Goal: Find specific page/section: Find specific page/section

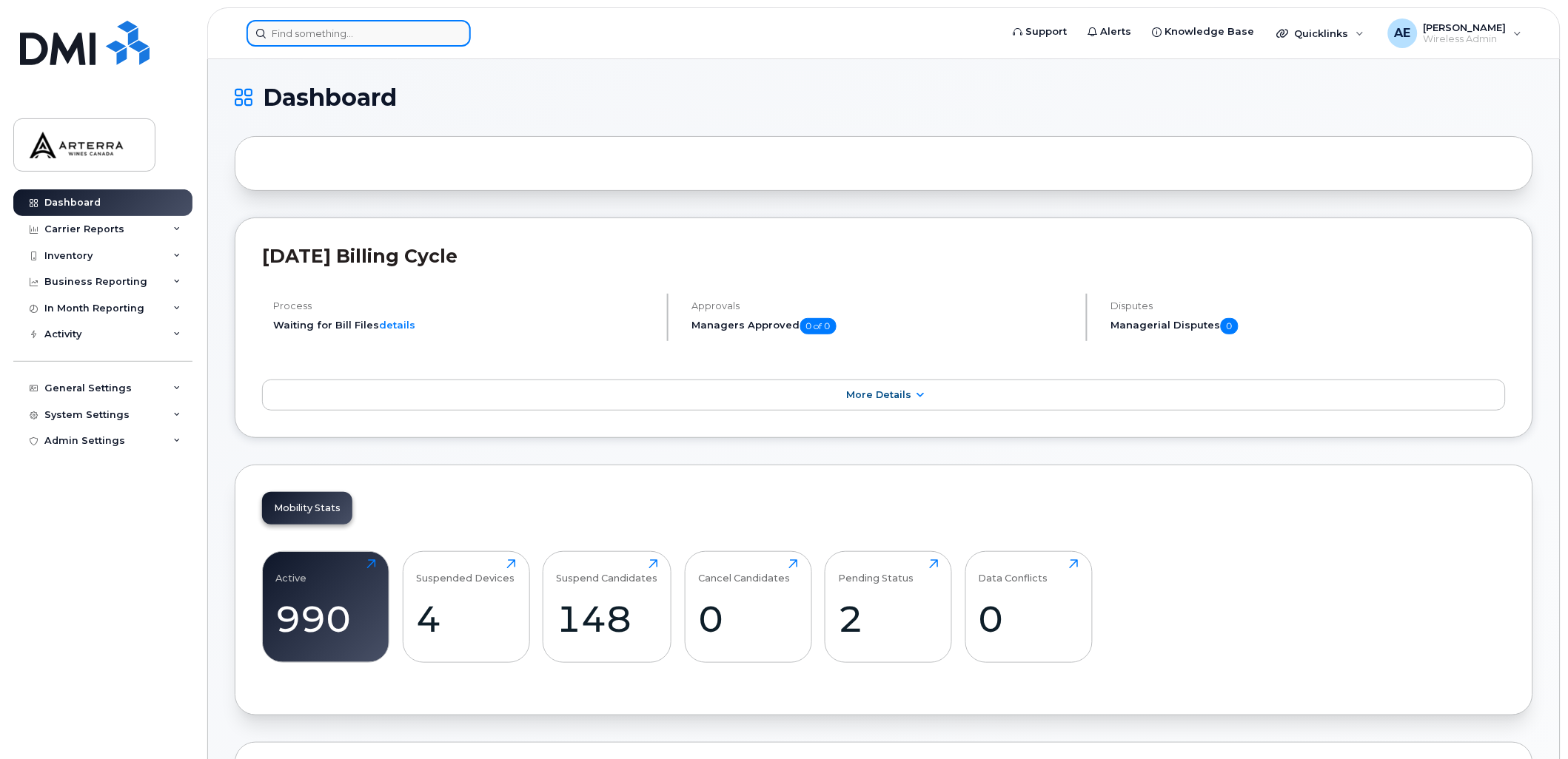
click at [375, 35] on input at bounding box center [358, 33] width 224 height 27
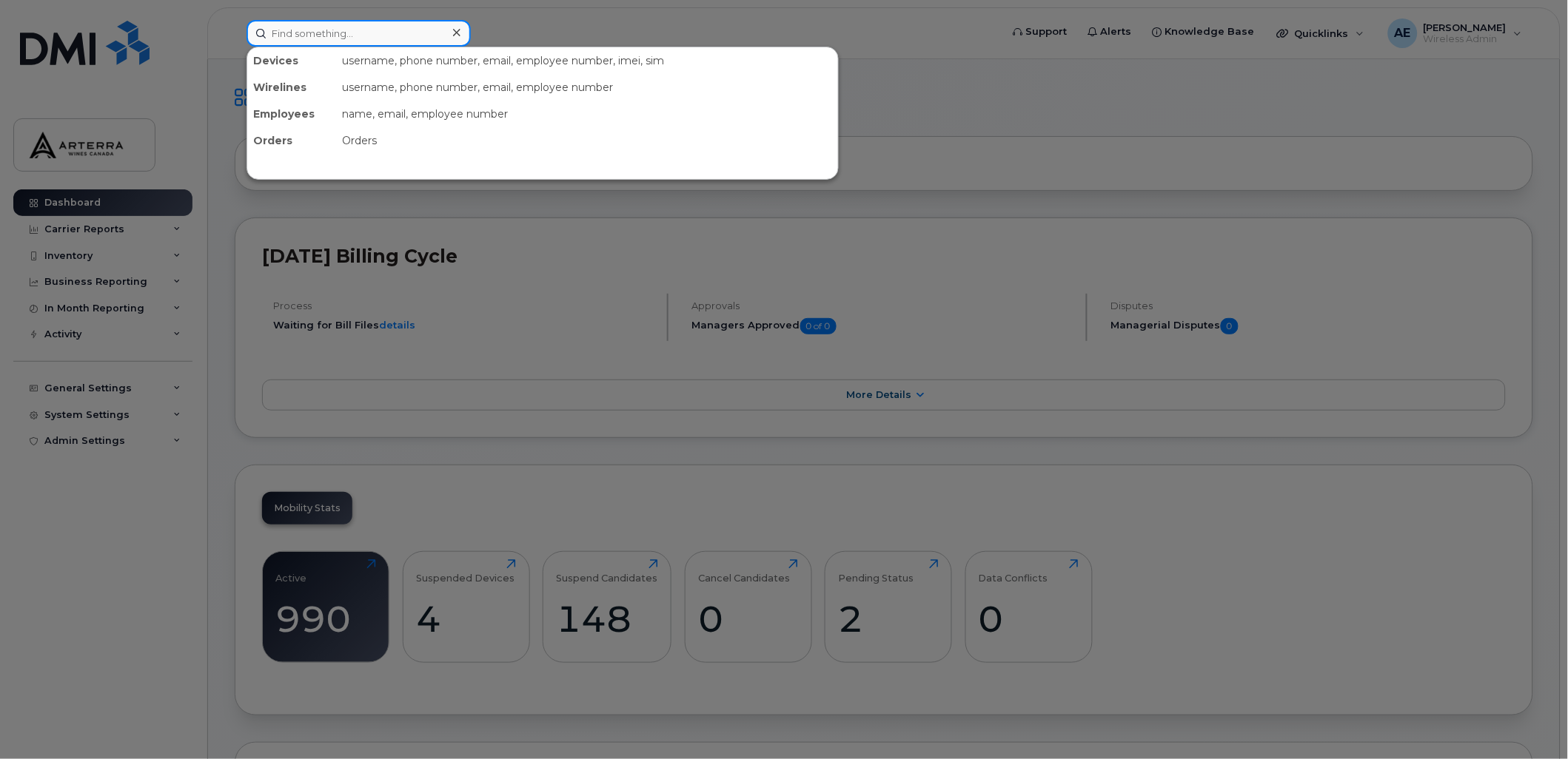
paste input "[PHONE_NUMBER]"
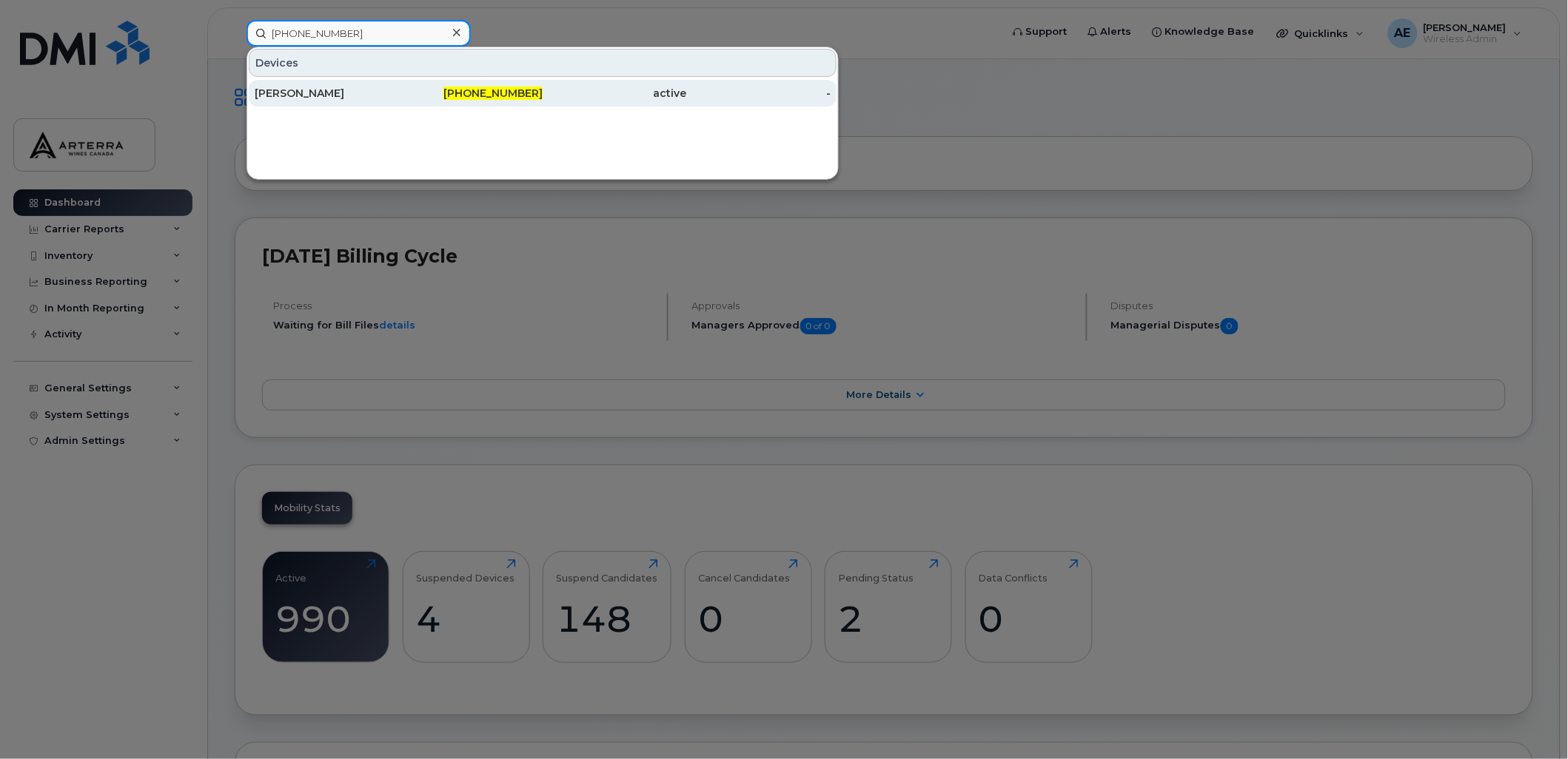
type input "[PHONE_NUMBER]"
click at [329, 89] on div "[PERSON_NAME]" at bounding box center [326, 93] width 144 height 15
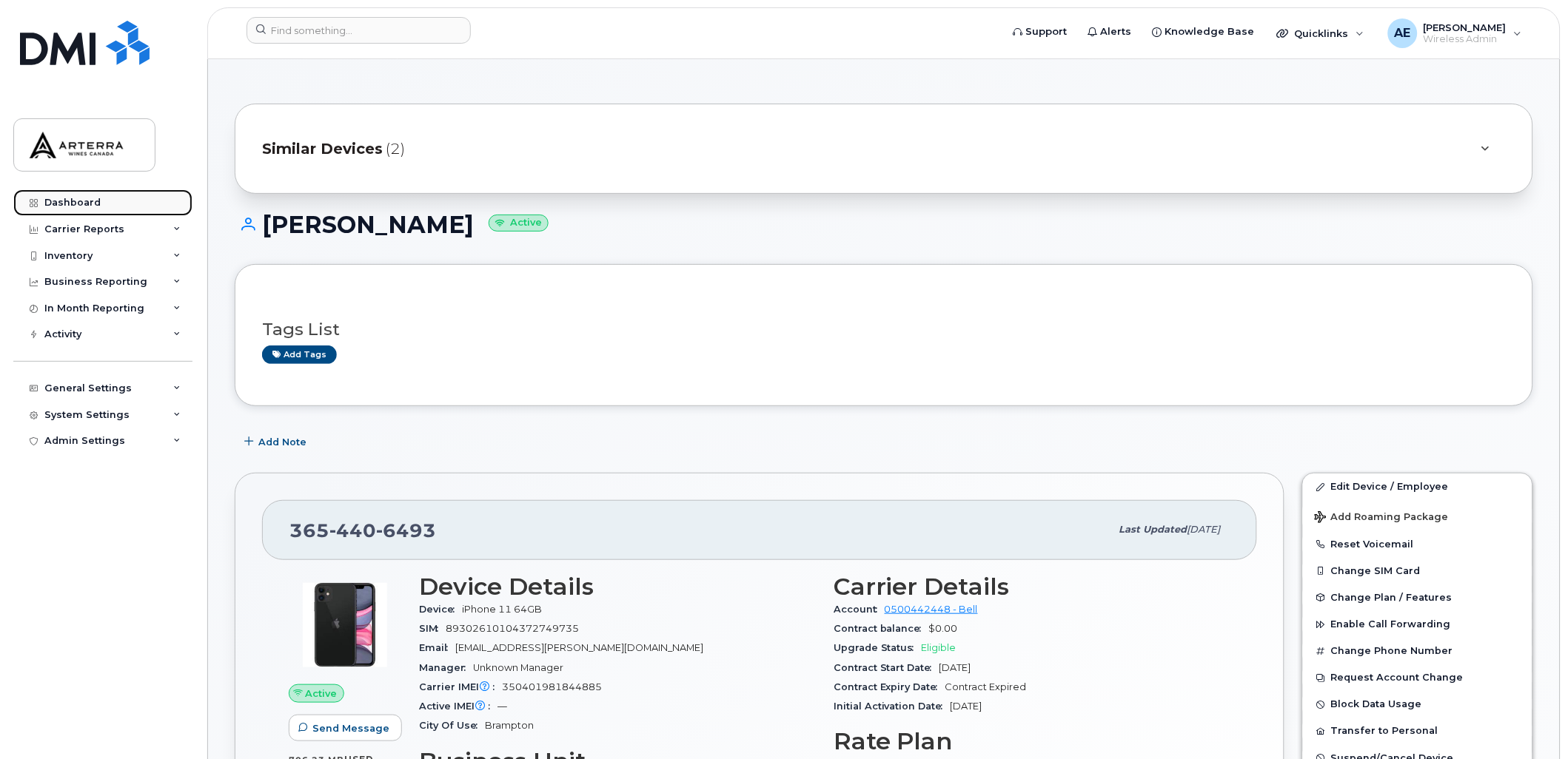
click at [91, 197] on div "Dashboard" at bounding box center [72, 203] width 56 height 12
